Goal: Task Accomplishment & Management: Use online tool/utility

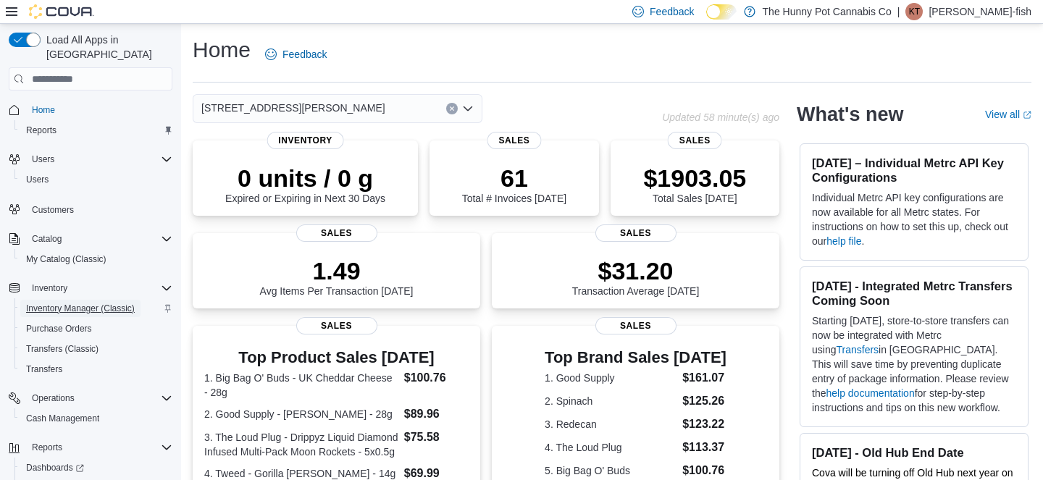
click at [67, 303] on span "Inventory Manager (Classic)" at bounding box center [80, 309] width 109 height 12
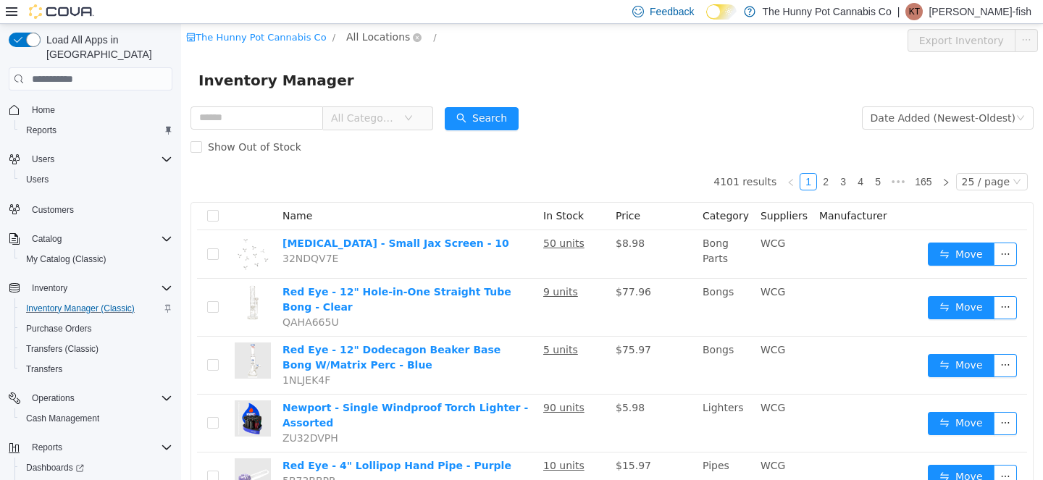
click at [371, 39] on span "All Locations" at bounding box center [378, 37] width 64 height 16
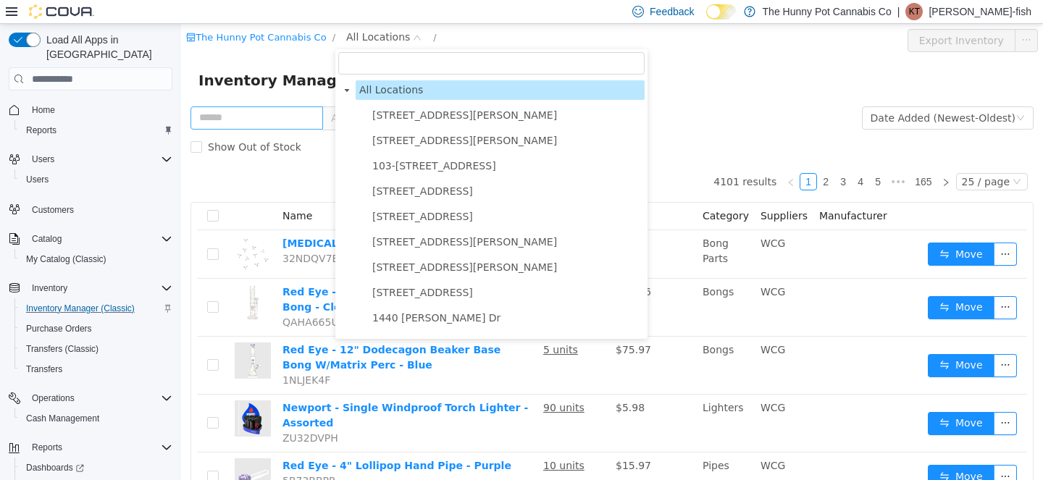
click at [384, 115] on span "[STREET_ADDRESS][PERSON_NAME]" at bounding box center [464, 115] width 185 height 12
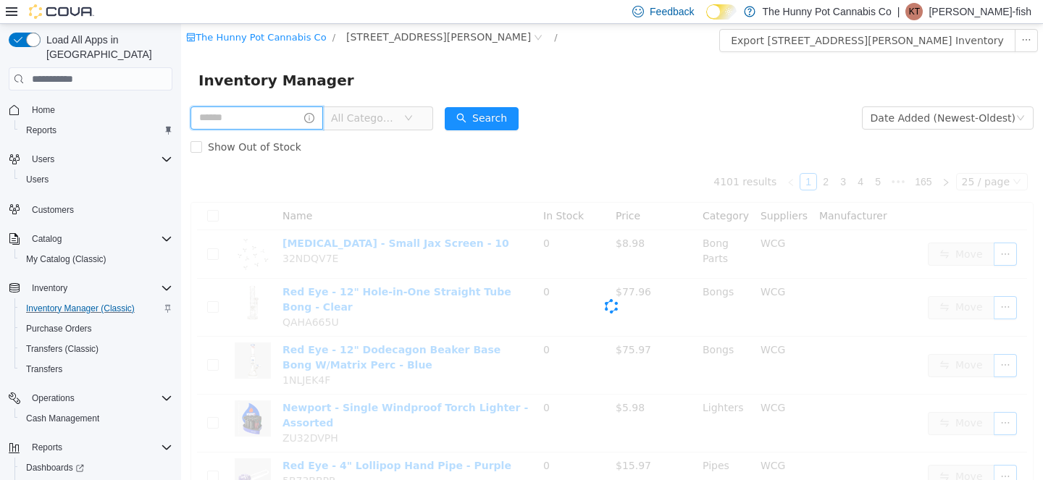
click at [227, 127] on input "text" at bounding box center [256, 117] width 133 height 23
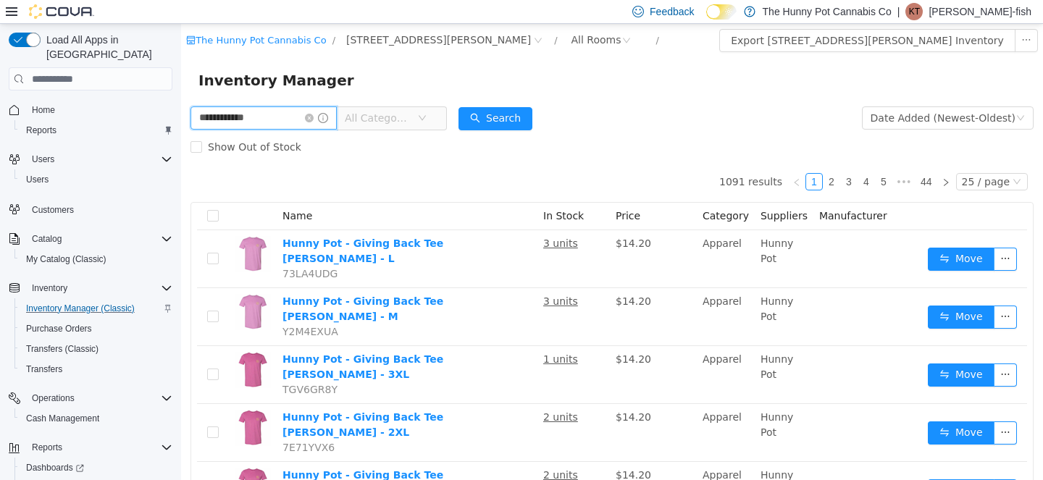
type input "**********"
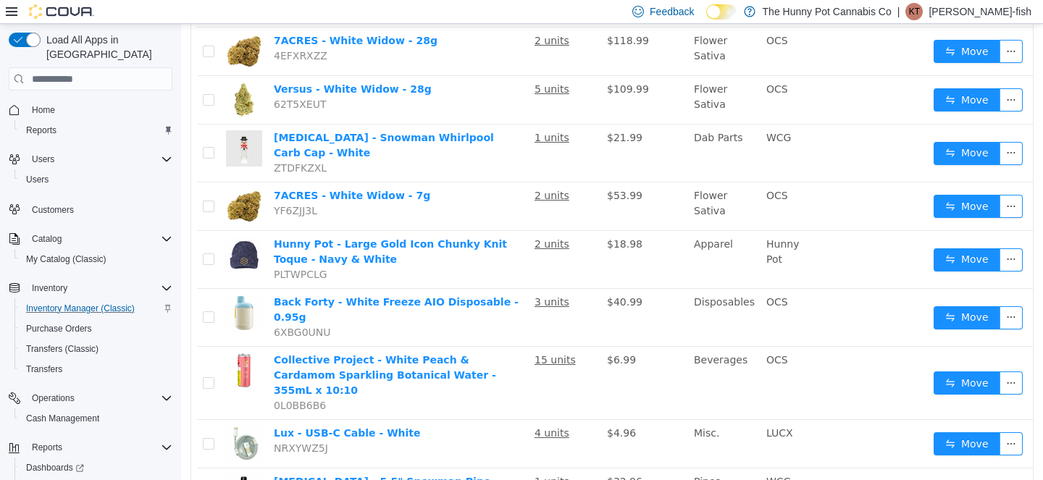
scroll to position [359, 0]
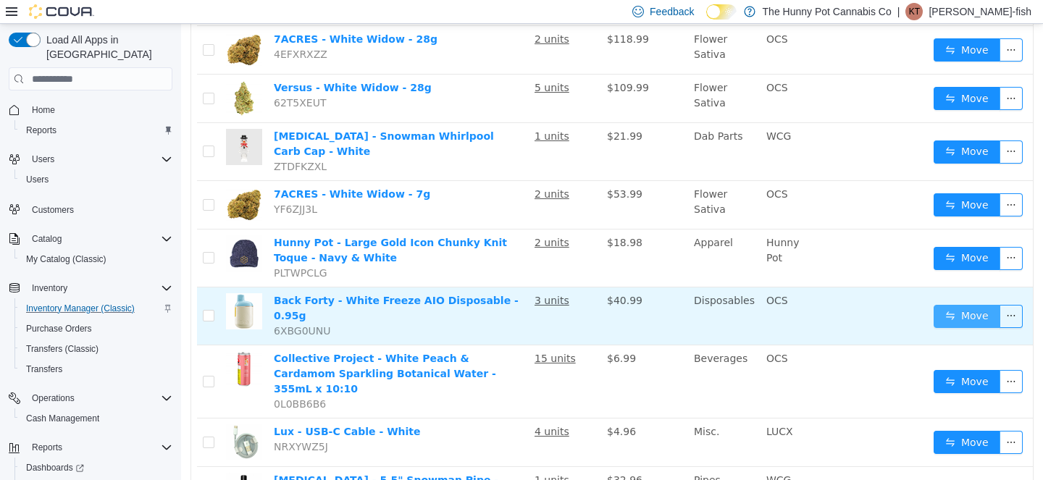
click at [963, 305] on button "Move" at bounding box center [967, 316] width 67 height 23
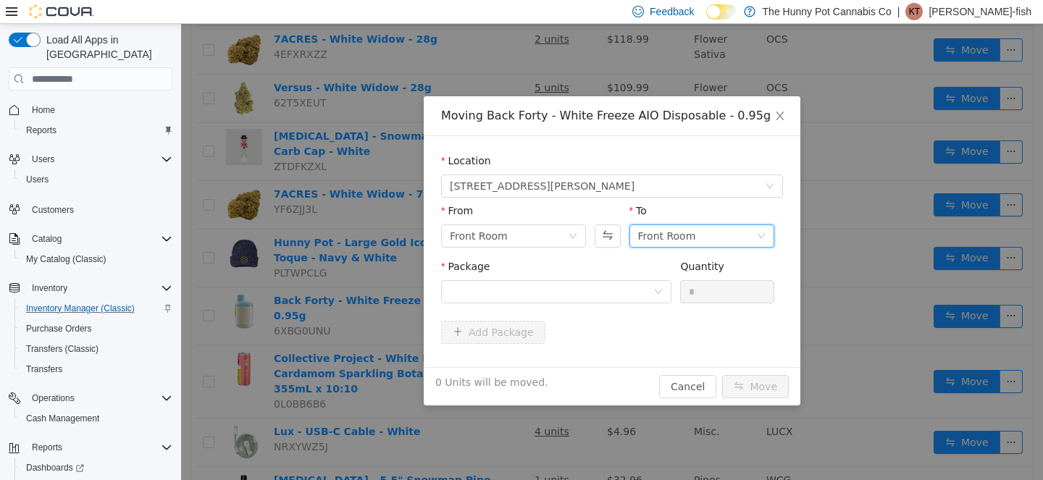
click at [731, 236] on div "Front Room" at bounding box center [697, 236] width 118 height 22
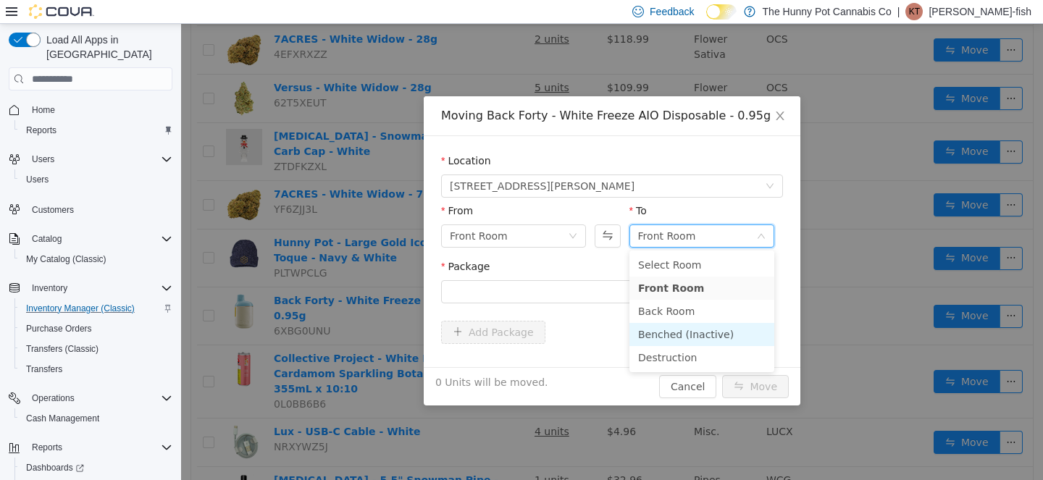
click at [679, 338] on li "Benched (Inactive)" at bounding box center [701, 334] width 145 height 23
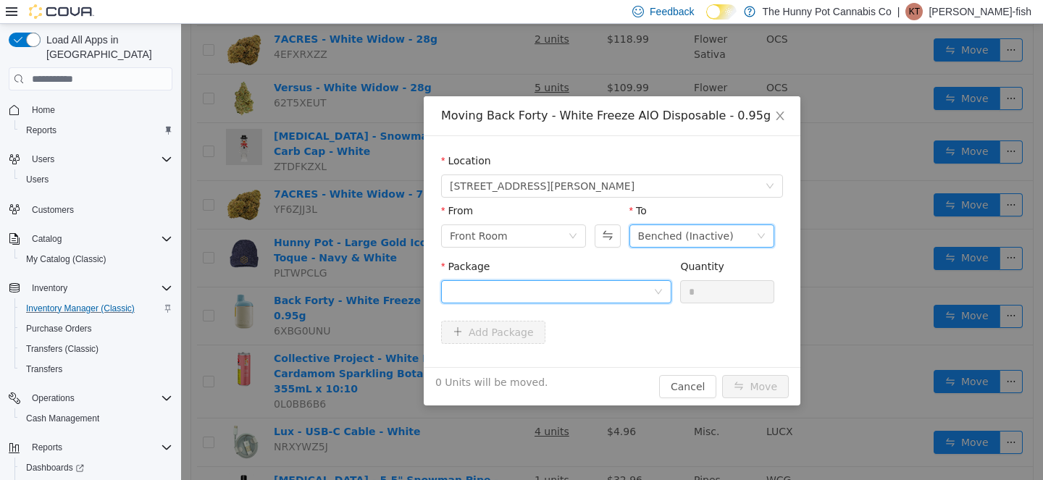
click at [520, 296] on div at bounding box center [552, 292] width 204 height 22
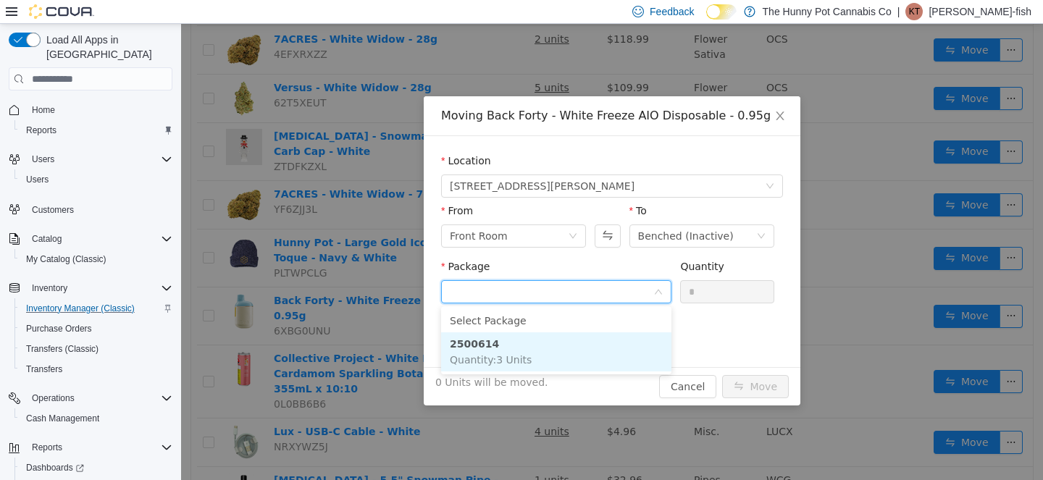
click at [524, 351] on li "2500614 Quantity : 3 Units" at bounding box center [556, 351] width 230 height 39
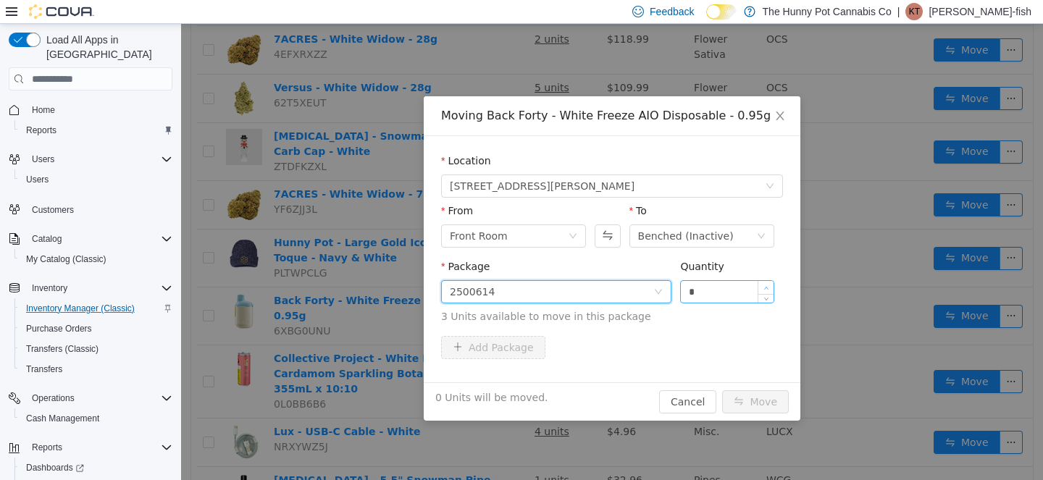
type input "*"
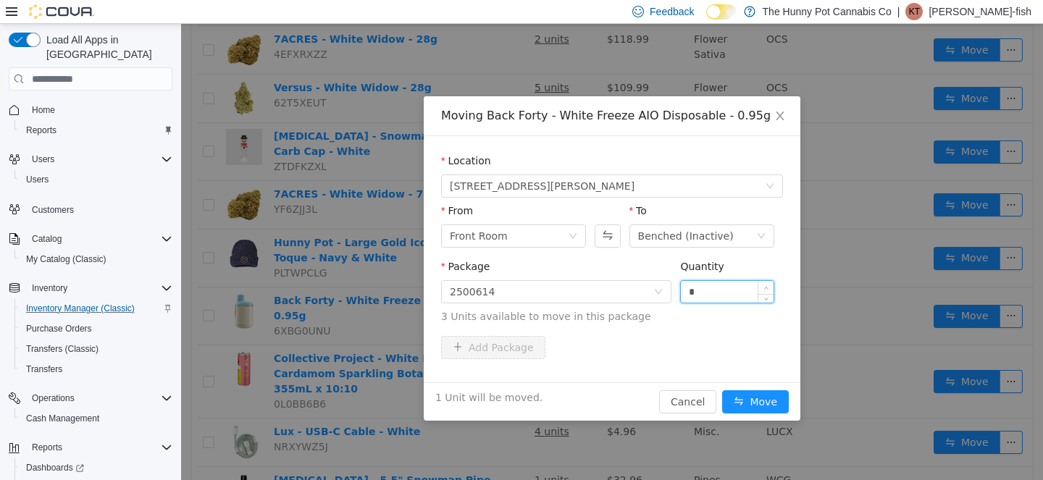
click at [766, 287] on icon "icon: up" at bounding box center [766, 288] width 4 height 3
click at [784, 110] on span "Close" at bounding box center [780, 116] width 41 height 41
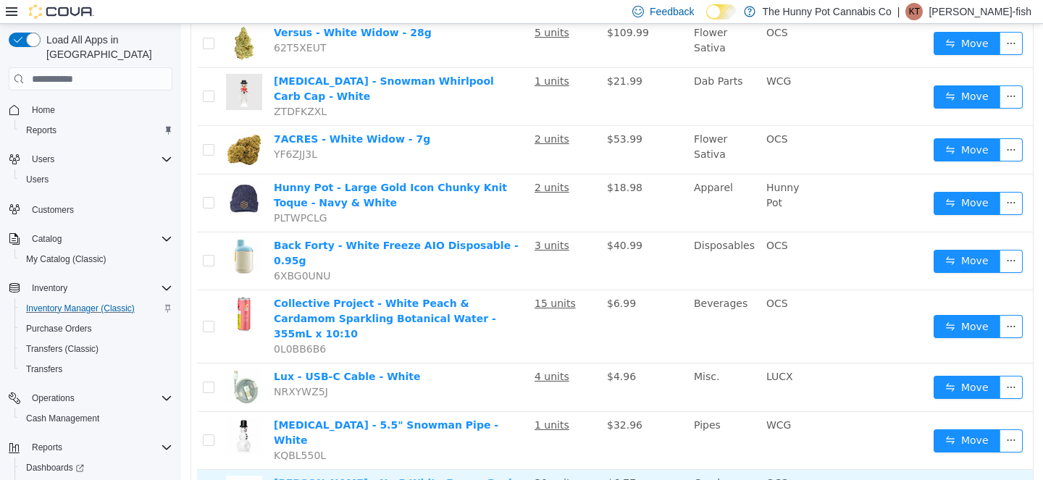
scroll to position [417, 0]
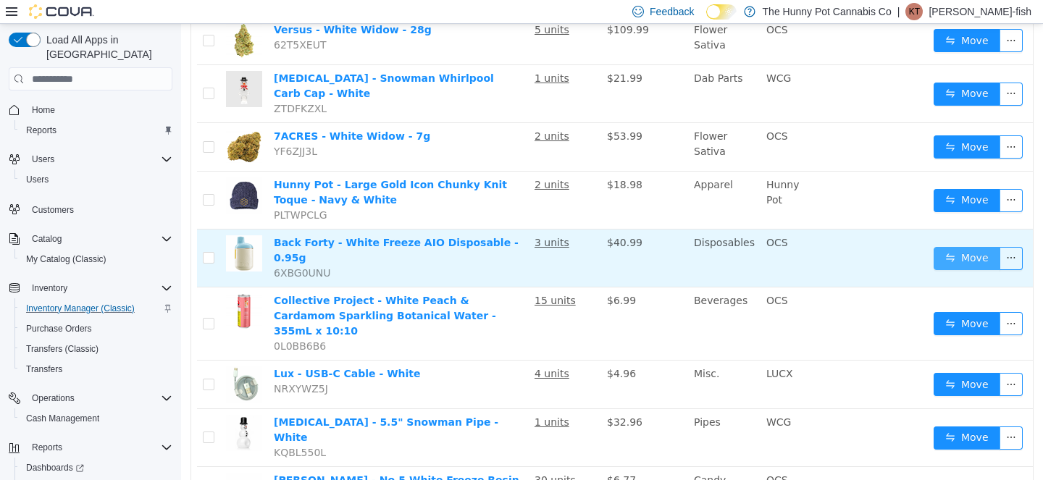
click at [942, 247] on button "Move" at bounding box center [967, 258] width 67 height 23
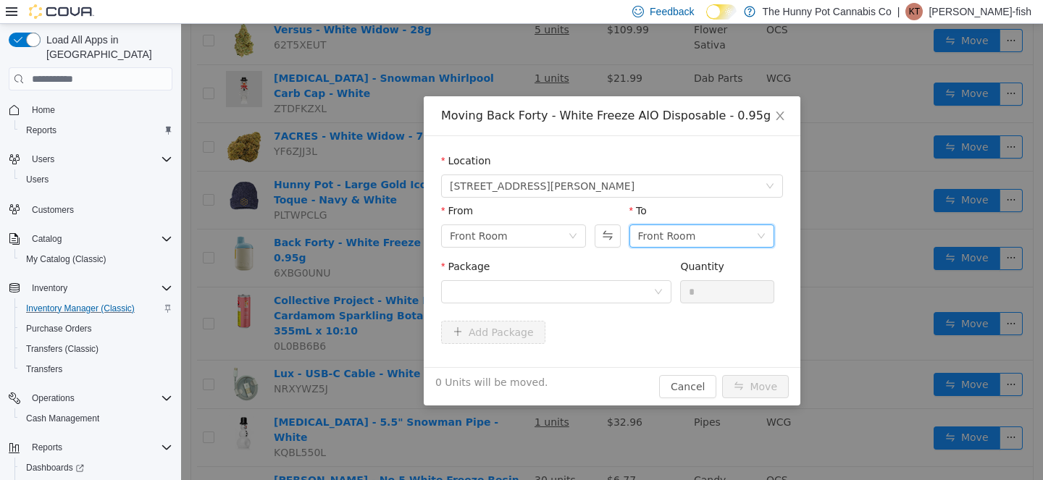
click at [727, 237] on div "Front Room" at bounding box center [697, 236] width 118 height 22
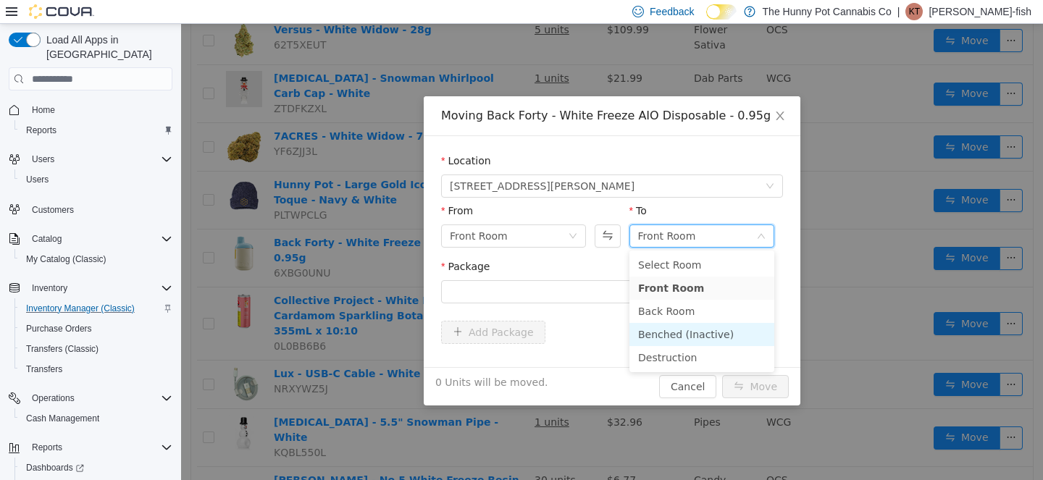
click at [664, 337] on li "Benched (Inactive)" at bounding box center [701, 334] width 145 height 23
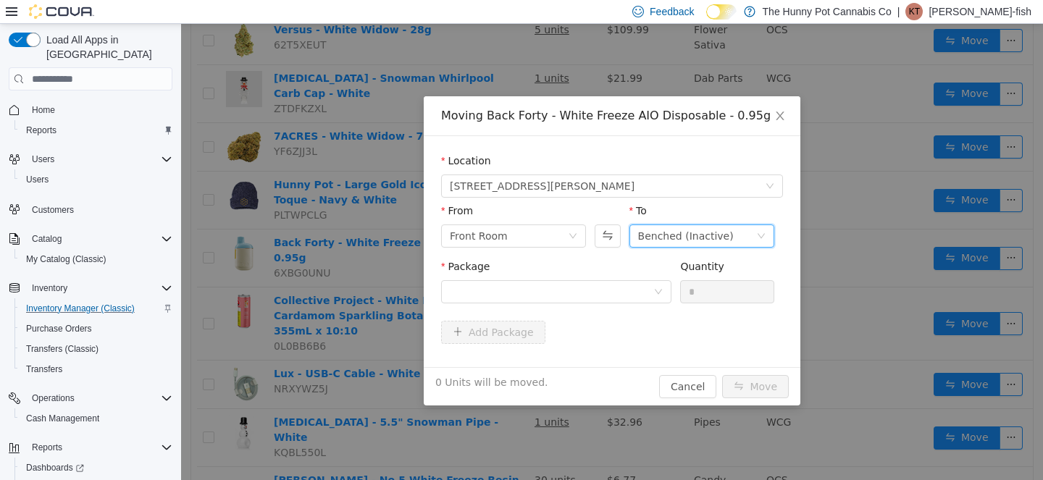
click at [532, 277] on div "Package" at bounding box center [556, 269] width 230 height 21
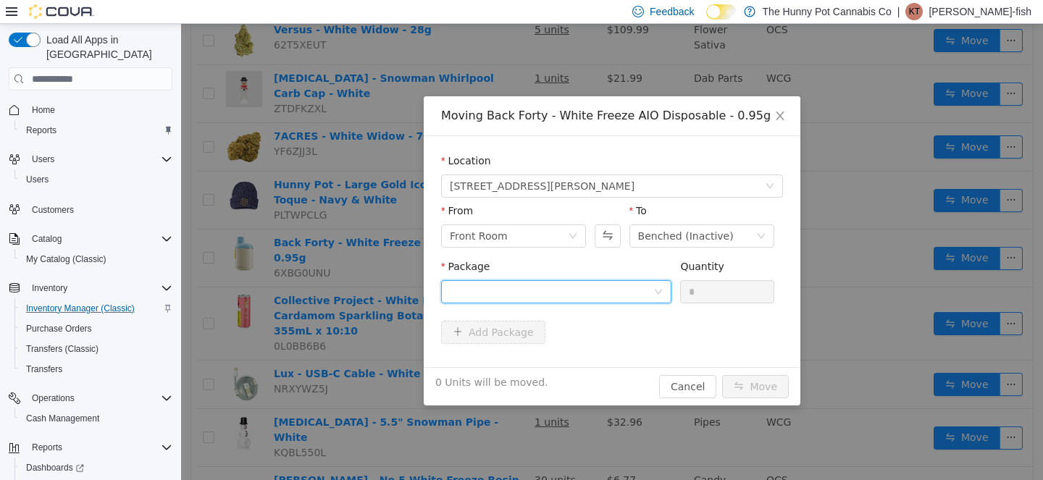
click at [534, 296] on div at bounding box center [552, 292] width 204 height 22
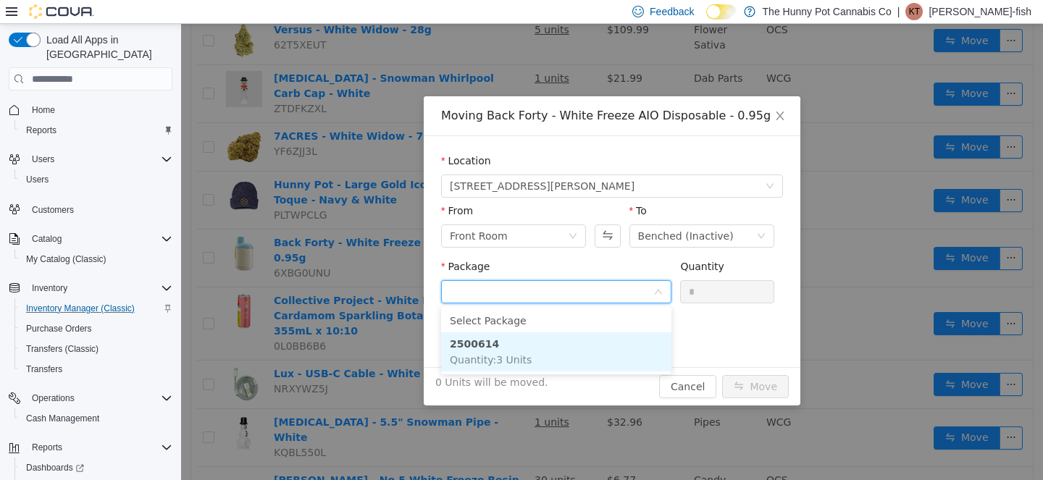
click at [533, 358] on li "2500614 Quantity : 3 Units" at bounding box center [556, 351] width 230 height 39
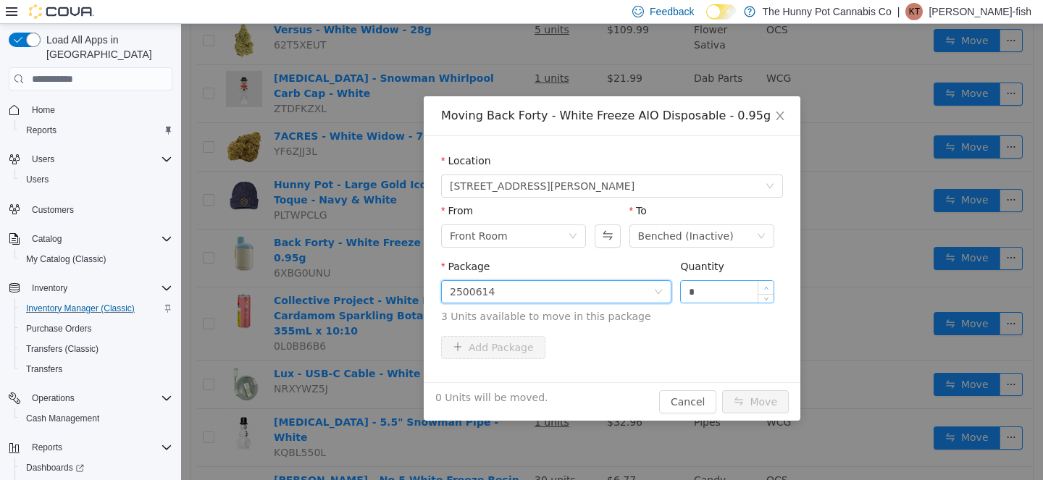
type input "*"
click at [767, 286] on icon "icon: up" at bounding box center [765, 288] width 5 height 5
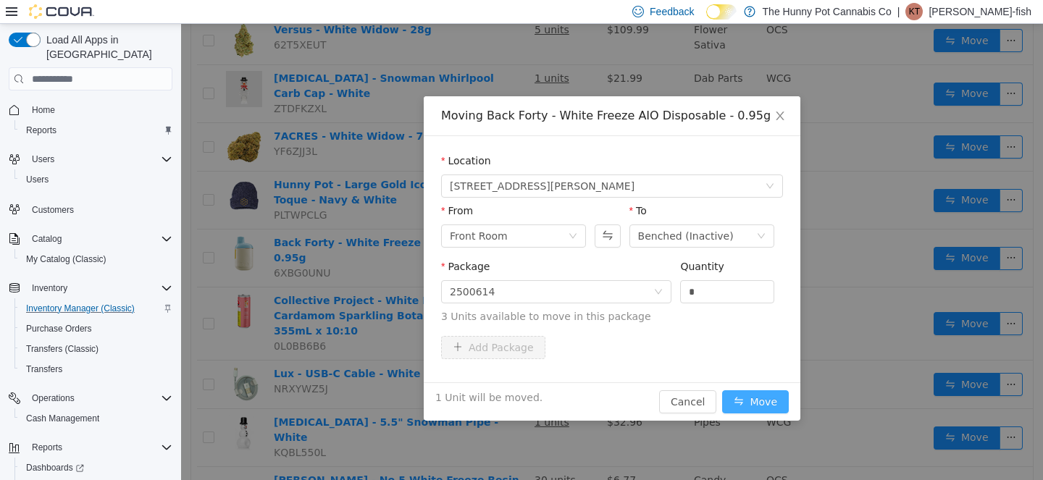
click at [755, 400] on button "Move" at bounding box center [755, 401] width 67 height 23
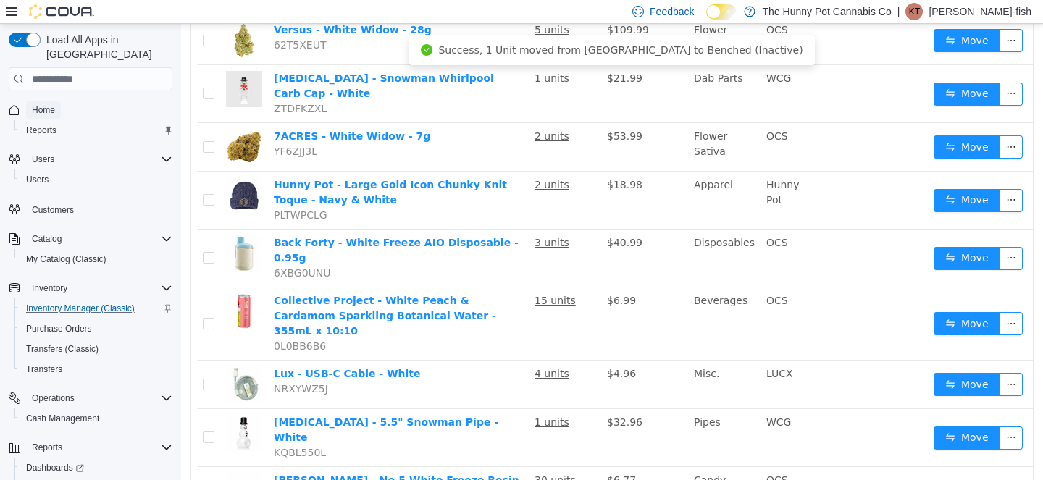
click at [38, 104] on span "Home" at bounding box center [43, 110] width 23 height 12
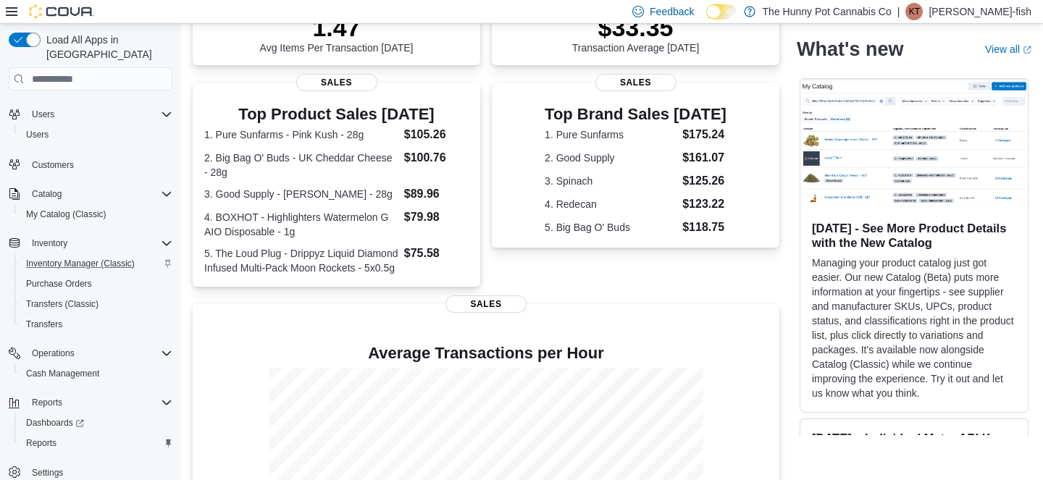
scroll to position [388, 0]
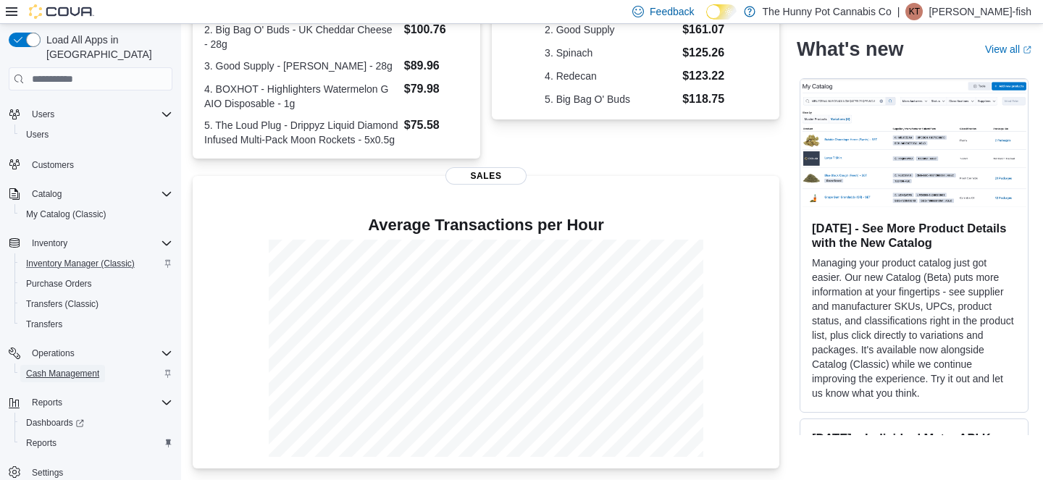
click at [81, 365] on span "Cash Management" at bounding box center [62, 373] width 73 height 17
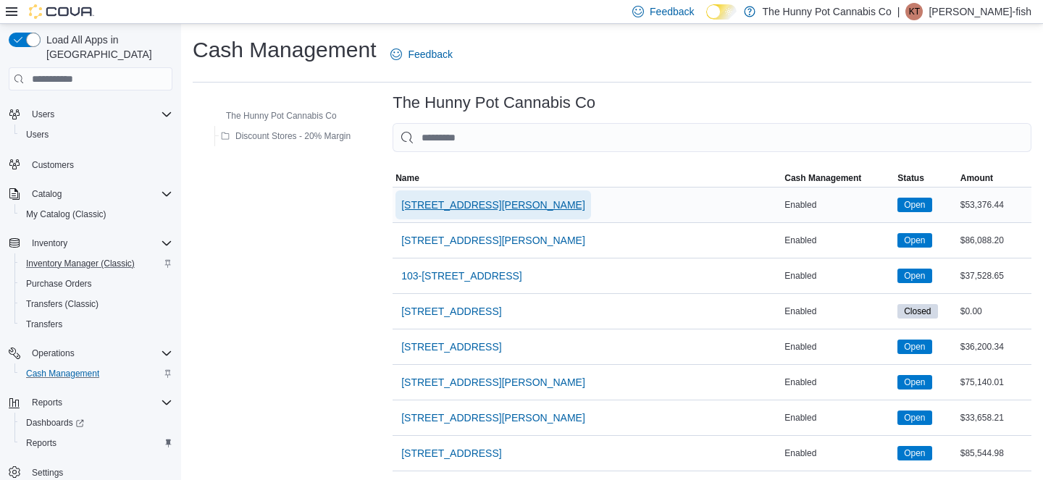
click at [492, 206] on span "[STREET_ADDRESS][PERSON_NAME]" at bounding box center [493, 205] width 184 height 14
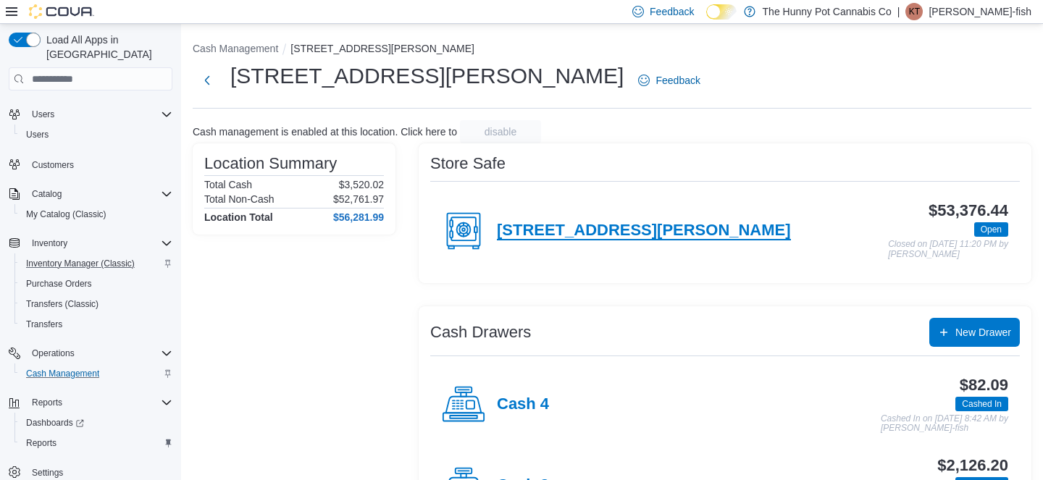
click at [548, 235] on h4 "[STREET_ADDRESS][PERSON_NAME]" at bounding box center [644, 231] width 294 height 19
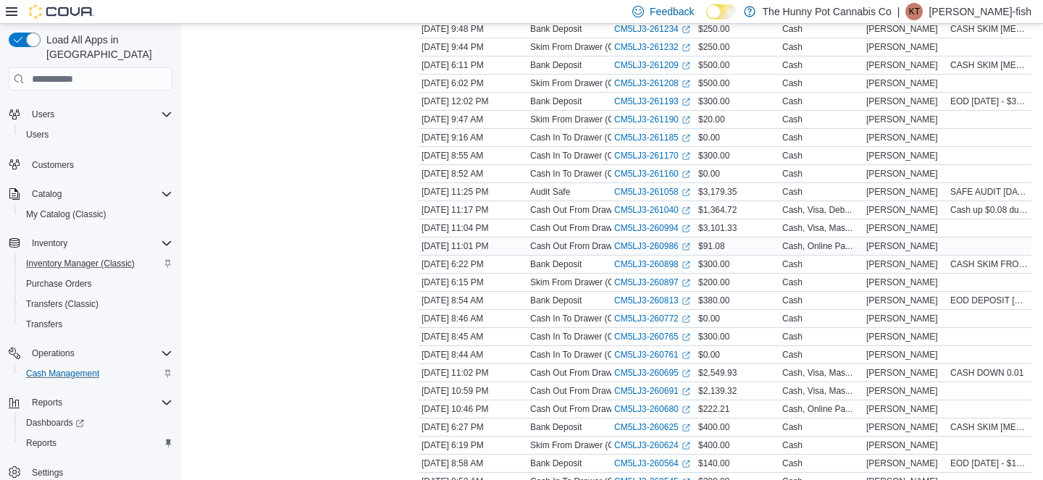
scroll to position [422, 0]
